Goal: Book appointment/travel/reservation

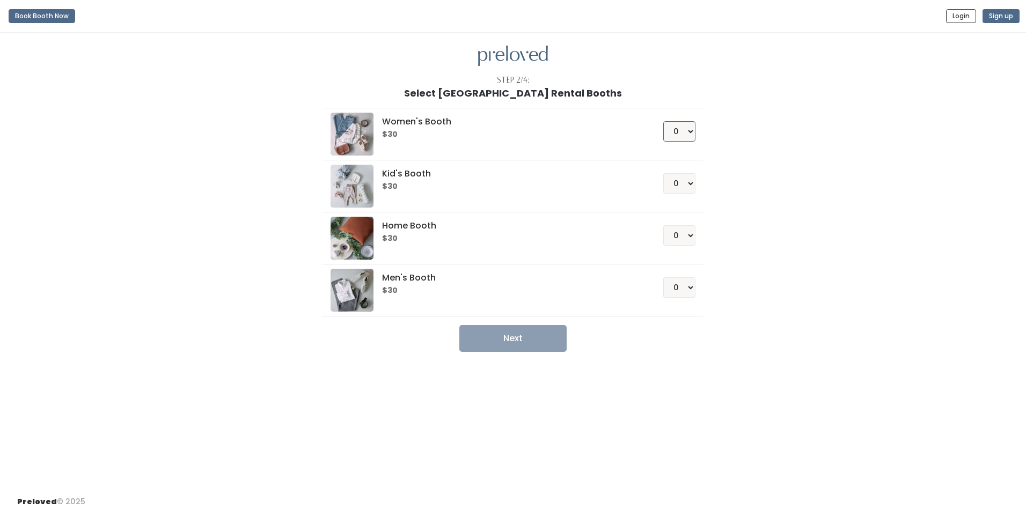
click at [681, 132] on select "0 1 2 3 4" at bounding box center [679, 131] width 32 height 20
select select "1"
click at [663, 121] on select "0 1 2 3 4" at bounding box center [679, 131] width 32 height 20
click at [531, 337] on button "Next" at bounding box center [512, 338] width 107 height 27
click at [496, 53] on img at bounding box center [513, 56] width 70 height 21
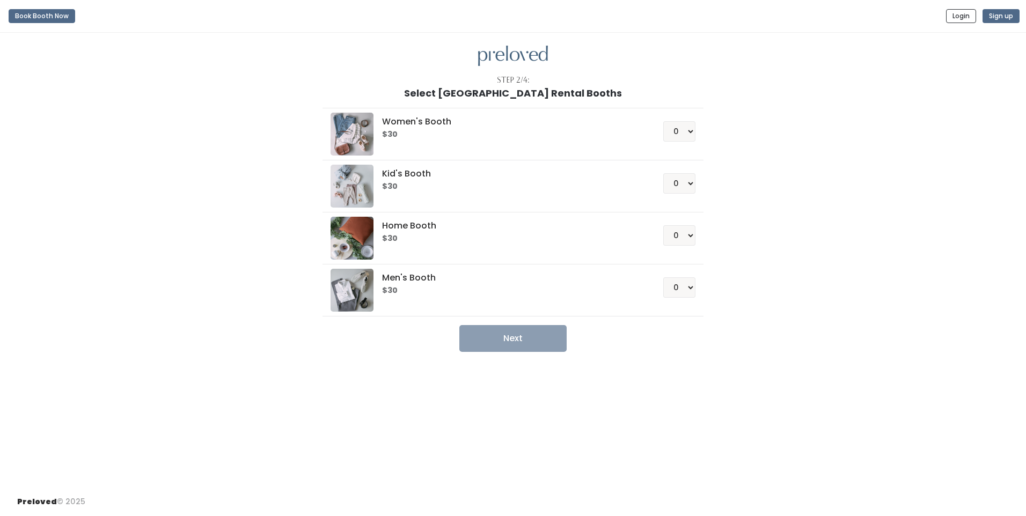
click at [403, 221] on h5 "Home Booth" at bounding box center [509, 226] width 255 height 10
